Goal: Task Accomplishment & Management: Complete application form

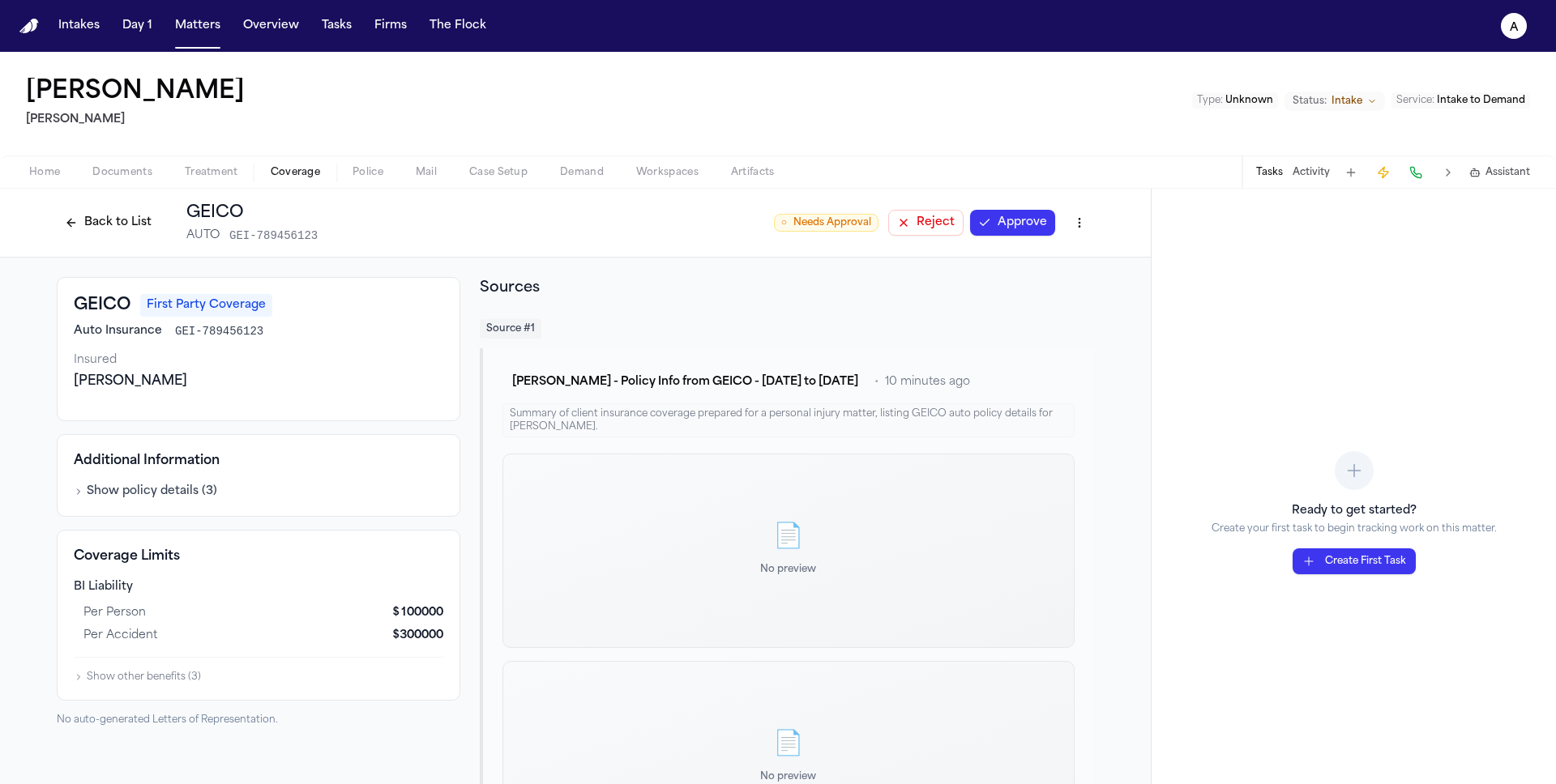
click at [419, 414] on div "GEICO First Party Coverage Auto Insurance GEI-789456123 Insured Sarah Johnson" at bounding box center [258, 349] width 403 height 144
click at [1007, 222] on button "Approve" at bounding box center [1012, 223] width 85 height 26
